Goal: Task Accomplishment & Management: Manage account settings

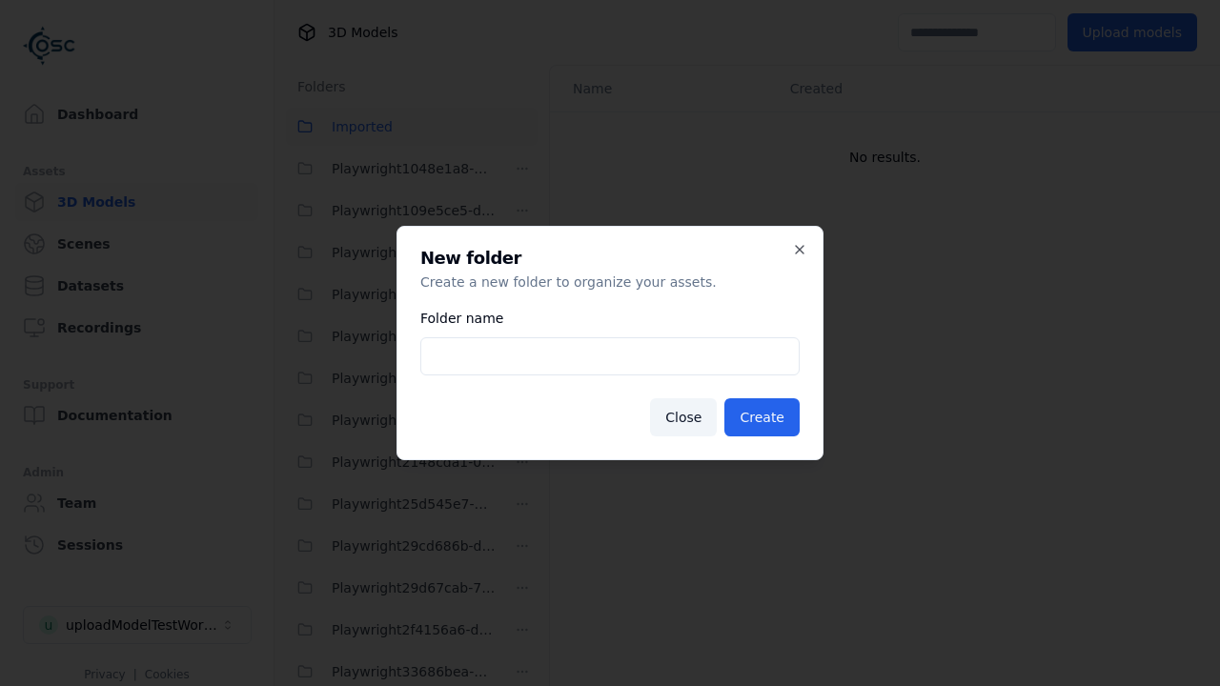
scroll to position [2810, 0]
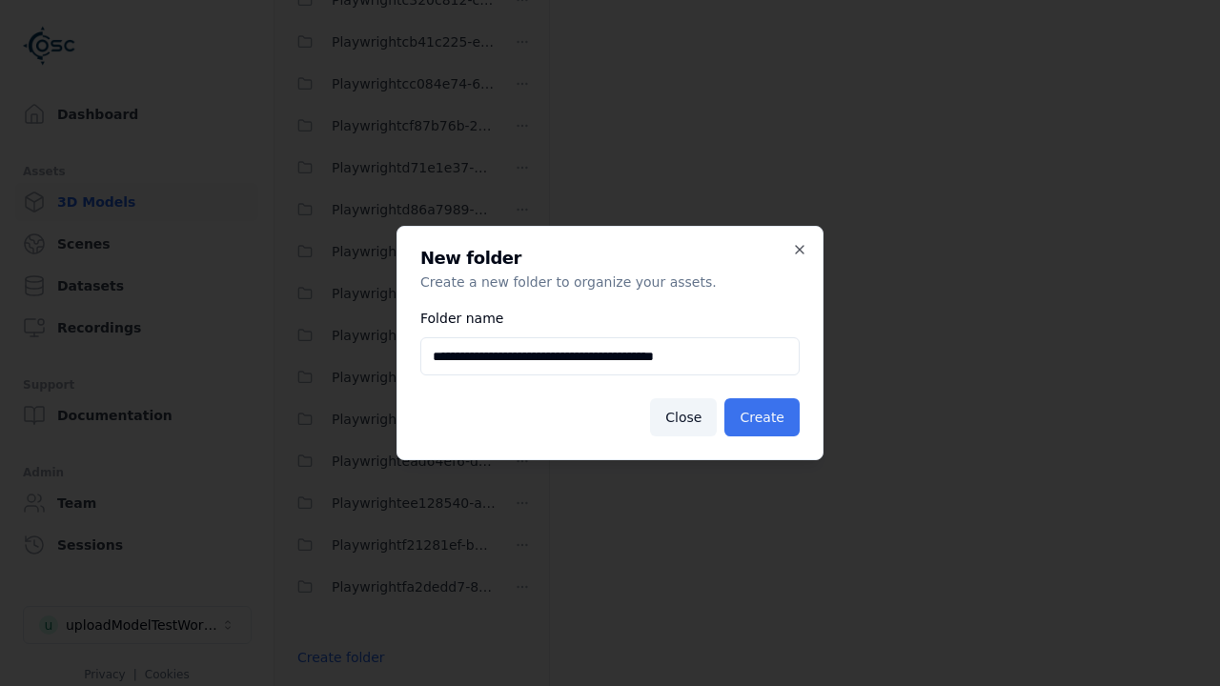
type input "**********"
click at [764, 417] on button "Create" at bounding box center [761, 417] width 75 height 38
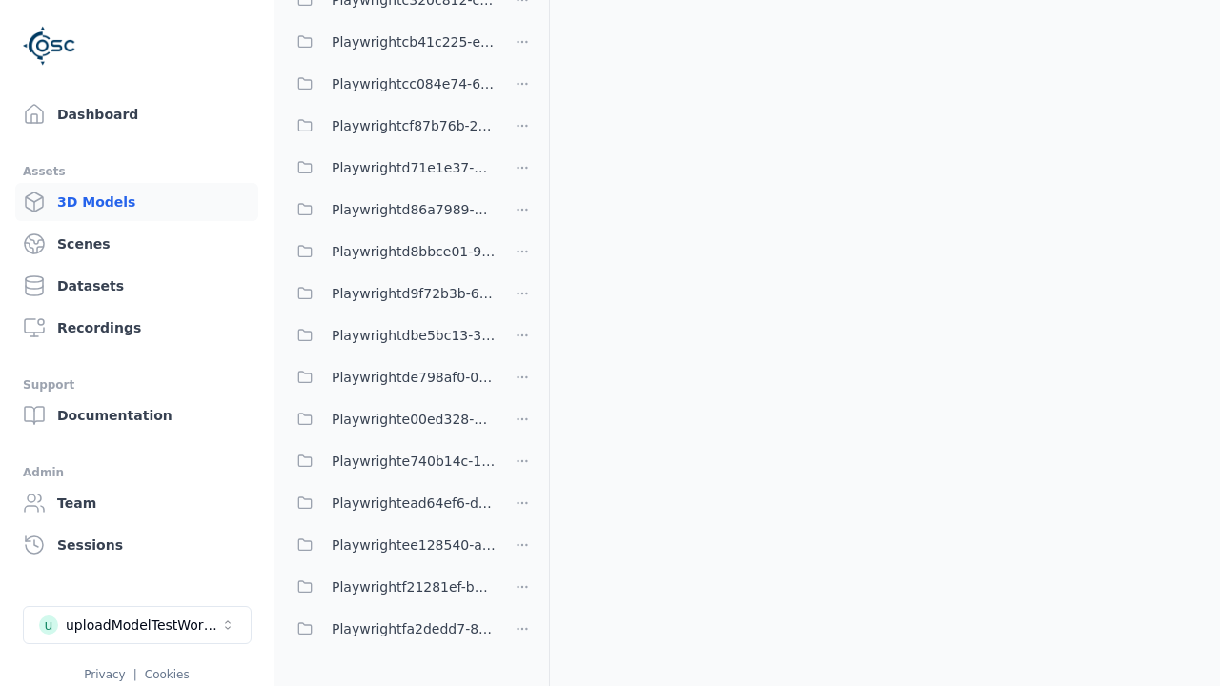
click at [391, 418] on span "Playwrighte00ed328-5e8a-4374-ad81-66e239dd1510" at bounding box center [414, 419] width 164 height 23
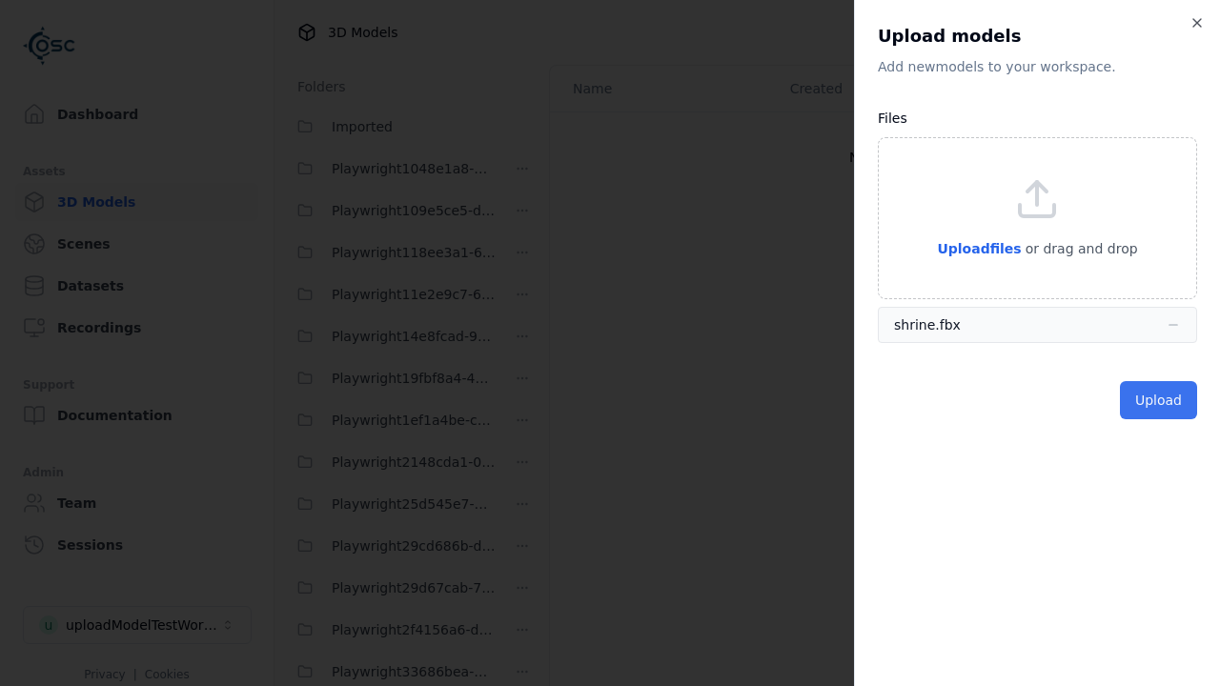
click at [1160, 399] on button "Upload" at bounding box center [1158, 400] width 77 height 38
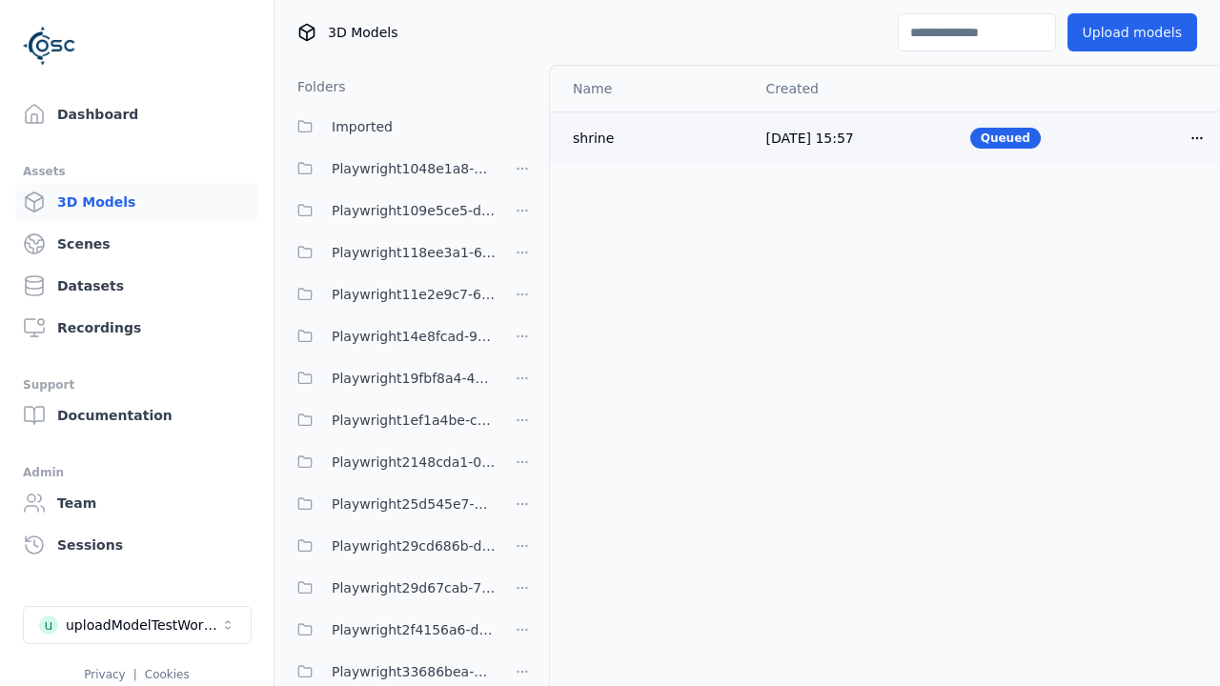
click at [1165, 137] on html "Support Dashboard Assets 3D Models Scenes Datasets Recordings Support Documenta…" at bounding box center [610, 343] width 1220 height 686
click at [1123, 210] on div "Delete" at bounding box center [1122, 210] width 112 height 30
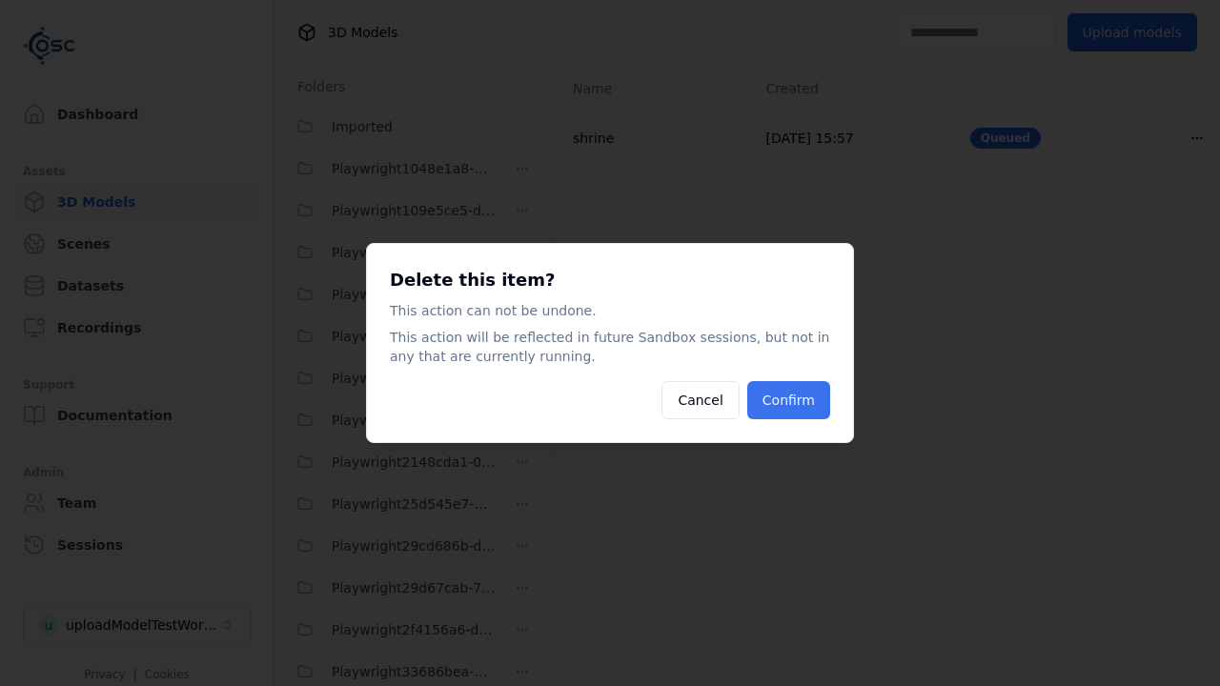
click at [790, 400] on button "Confirm" at bounding box center [788, 400] width 83 height 38
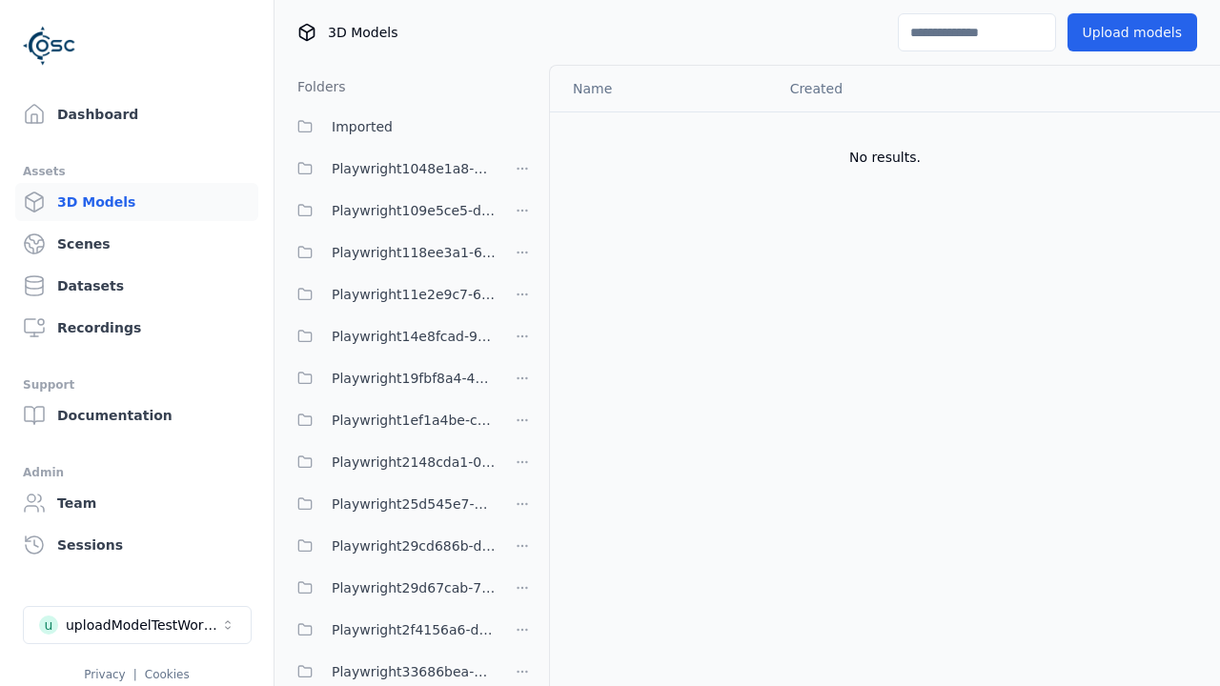
click at [522, 342] on html "Support Dashboard Assets 3D Models Scenes Datasets Recordings Support Documenta…" at bounding box center [610, 343] width 1220 height 686
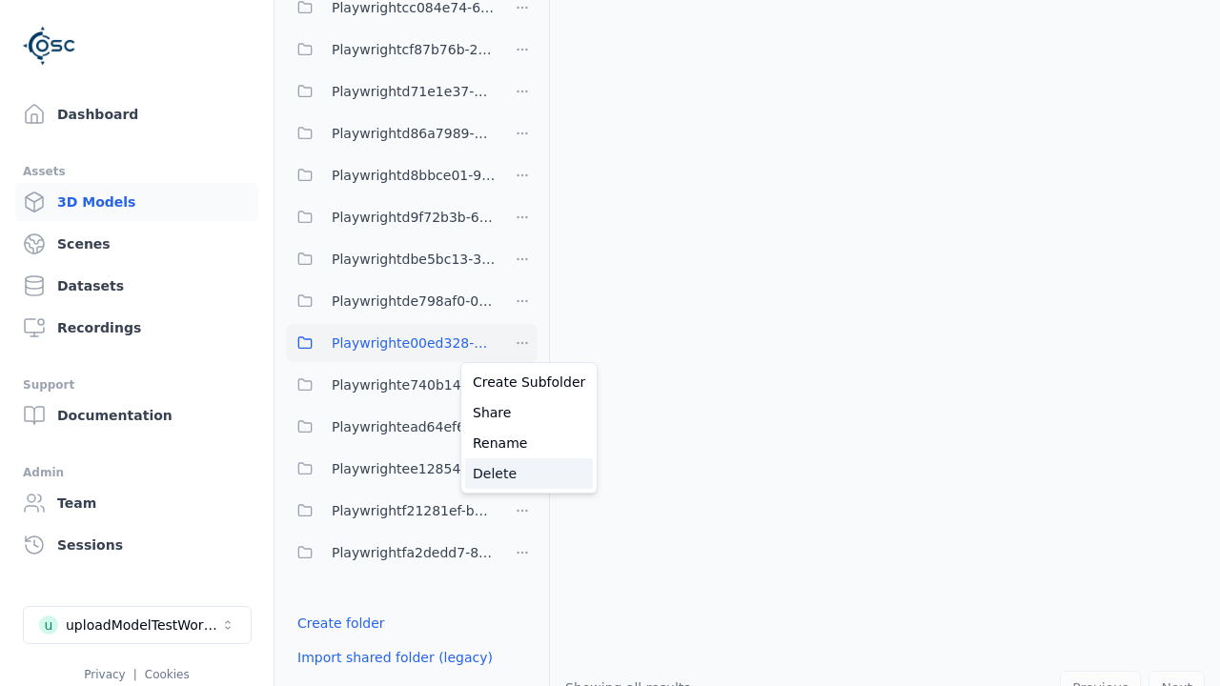
click at [521, 473] on div "Delete" at bounding box center [529, 473] width 128 height 30
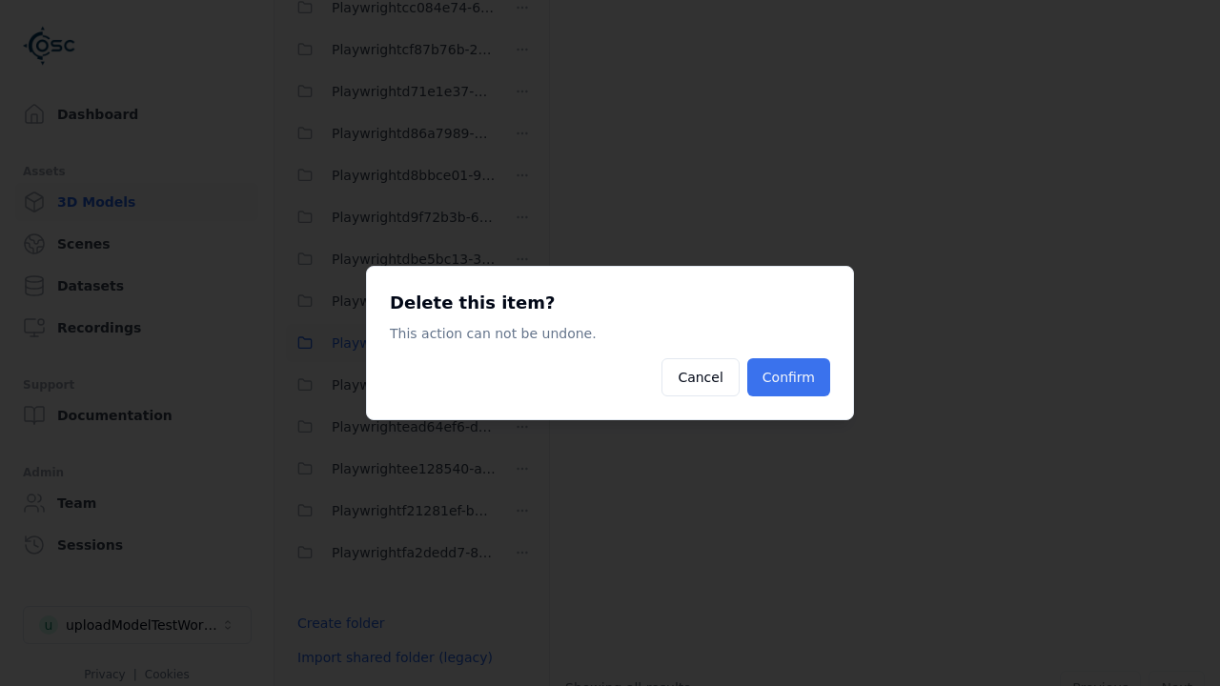
click at [790, 377] on button "Confirm" at bounding box center [788, 377] width 83 height 38
